Goal: Book appointment/travel/reservation

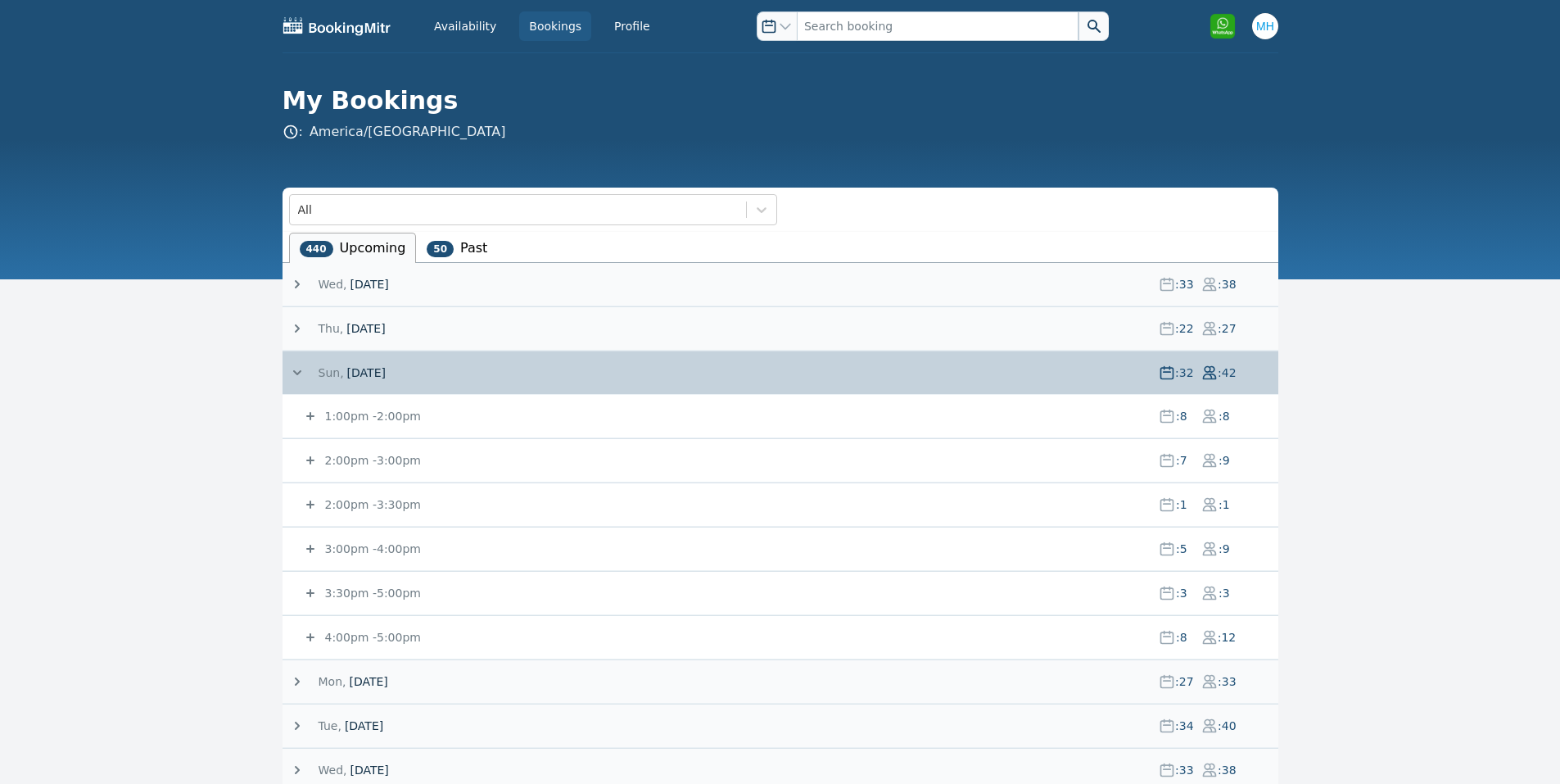
click at [388, 282] on span "10 September 25" at bounding box center [368, 284] width 39 height 16
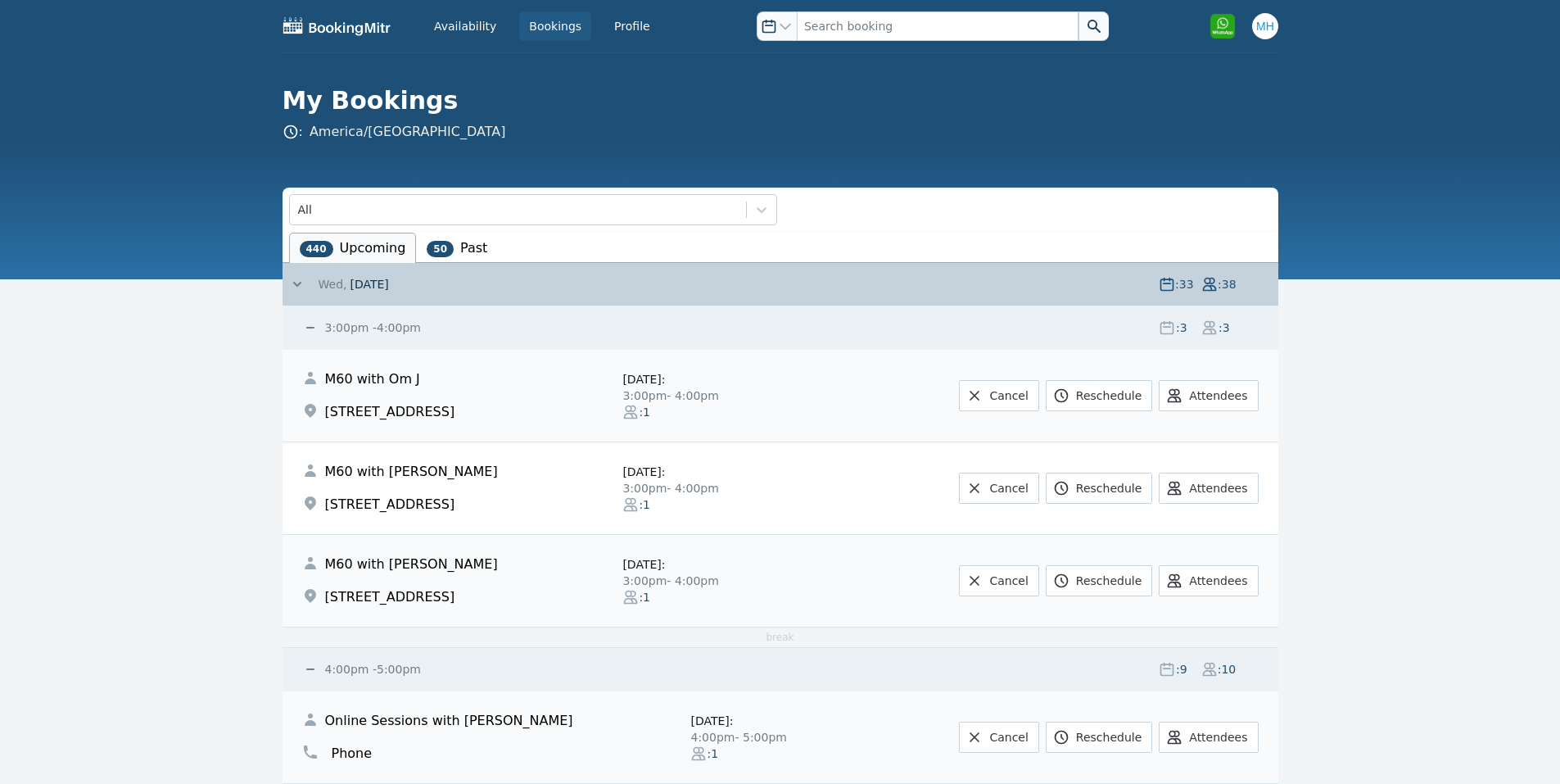
drag, startPoint x: 411, startPoint y: 280, endPoint x: 227, endPoint y: 16, distance: 321.8
click at [388, 281] on span "10 September 25" at bounding box center [368, 284] width 39 height 16
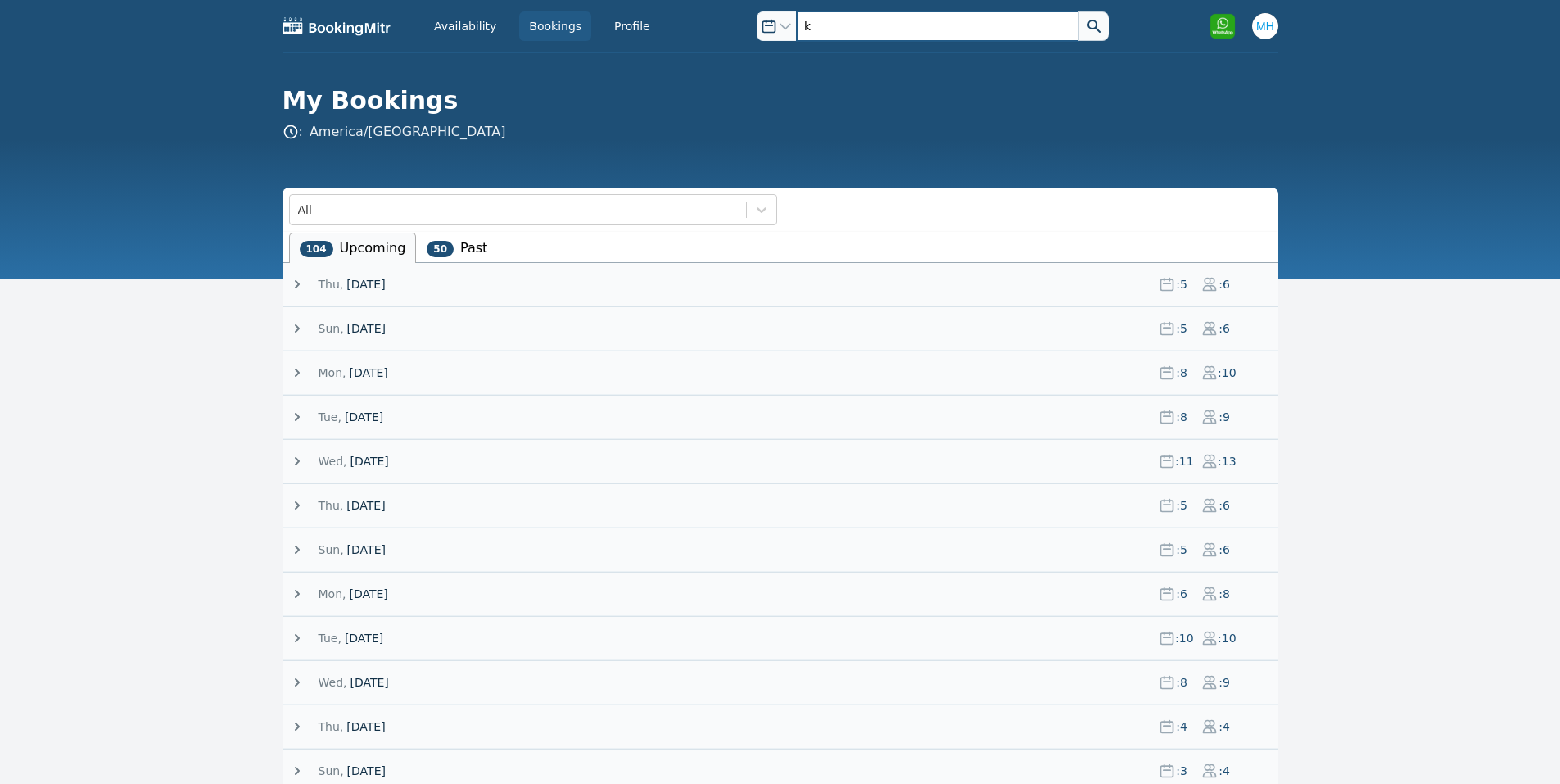
drag, startPoint x: 830, startPoint y: 19, endPoint x: 766, endPoint y: 21, distance: 64.0
click at [766, 21] on div "Open options k" at bounding box center [933, 26] width 352 height 30
click at [385, 292] on span "[DATE]" at bounding box center [366, 284] width 39 height 16
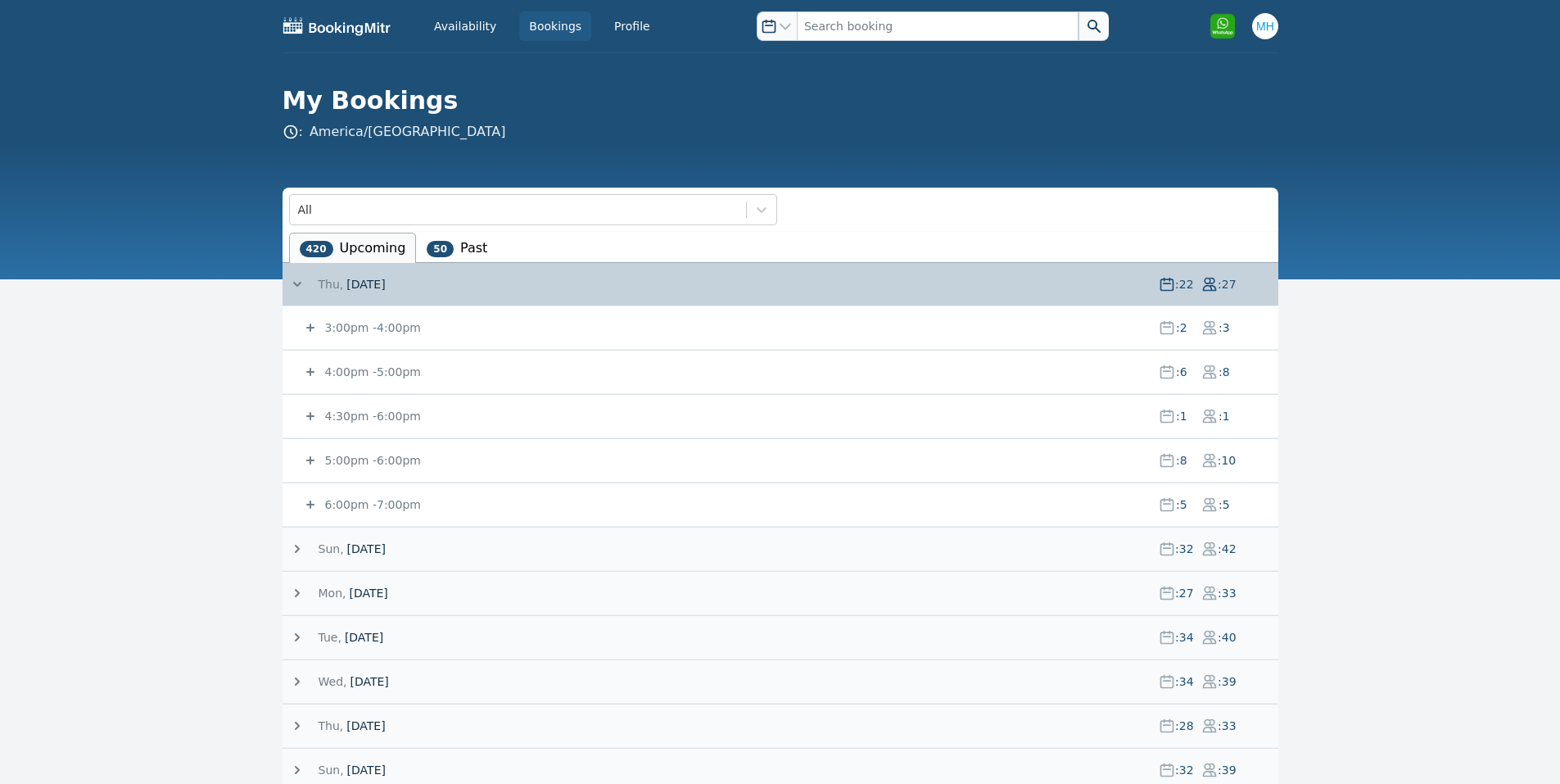
click at [405, 330] on small "3:00pm - 4:00pm" at bounding box center [371, 328] width 99 height 13
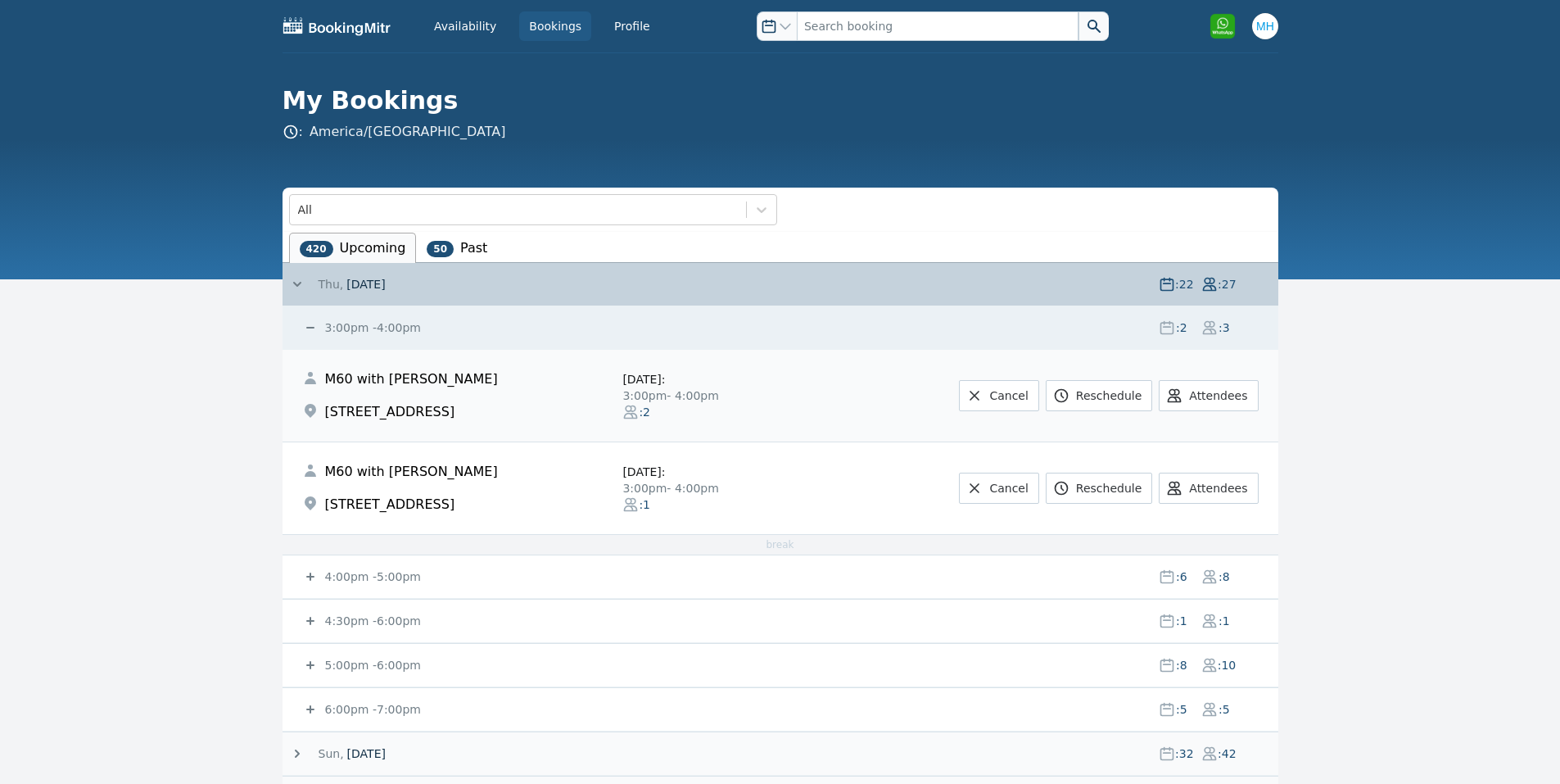
click at [361, 331] on small "3:00pm - 4:00pm" at bounding box center [371, 328] width 99 height 13
